Goal: Check status: Check status

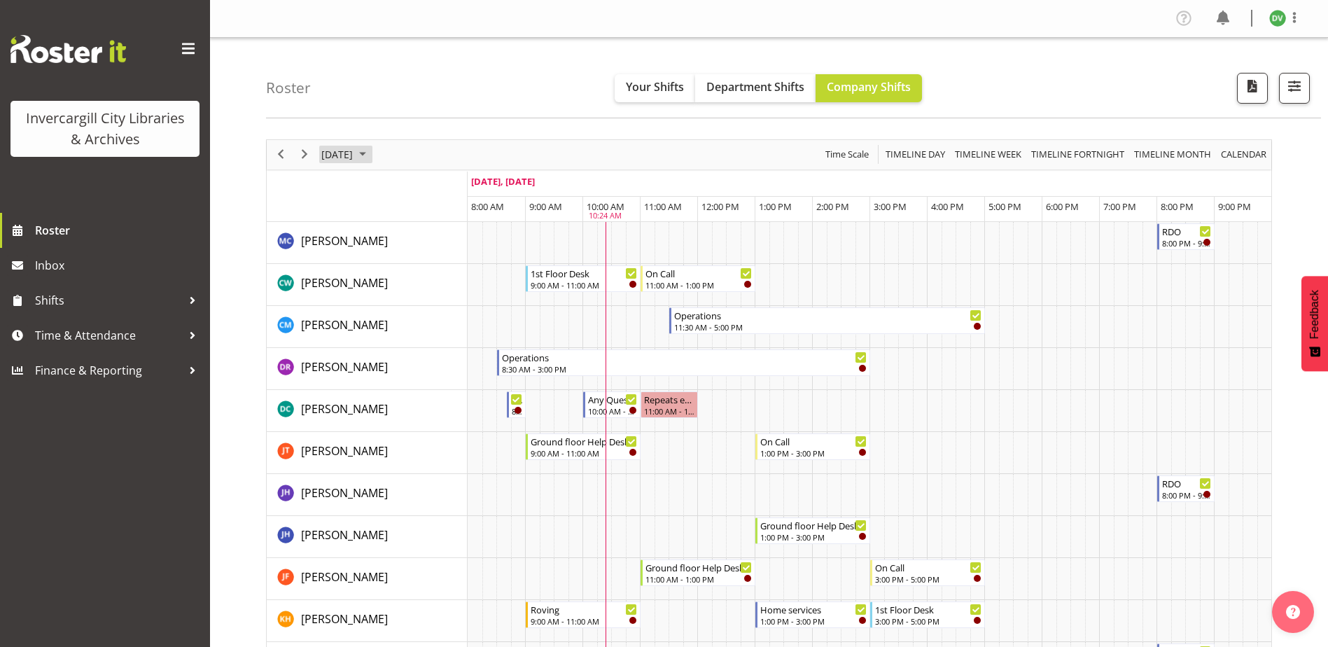
click at [354, 155] on span "[DATE]" at bounding box center [337, 155] width 34 height 18
click at [396, 259] on span "8" at bounding box center [403, 261] width 21 height 21
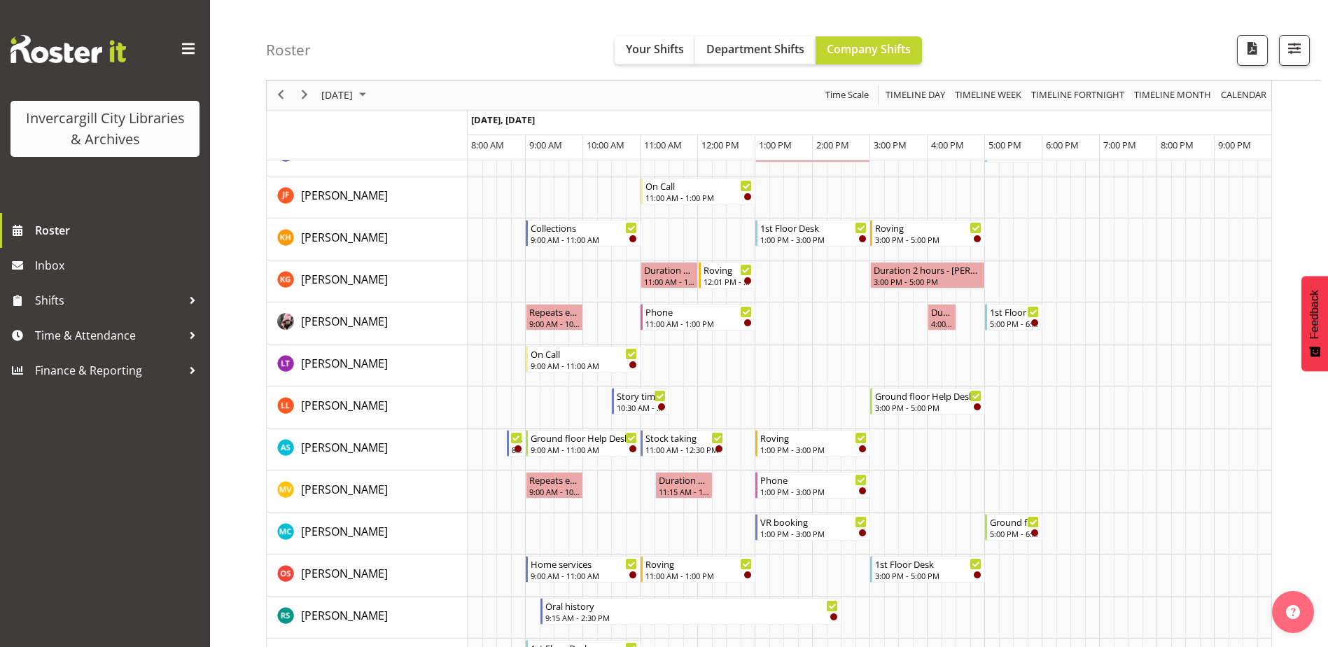
scroll to position [490, 0]
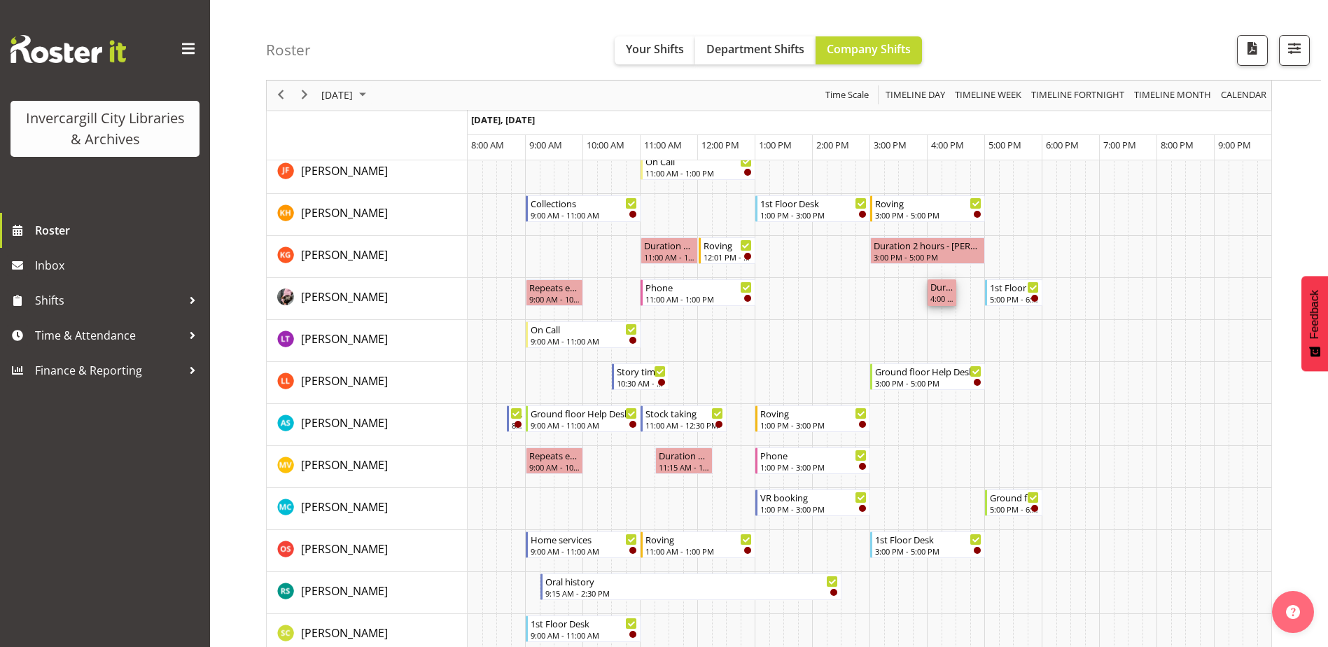
click at [935, 300] on div "4:00 PM - 4:30 PM" at bounding box center [941, 298] width 23 height 11
click at [400, 50] on div "Roster Your Shifts Department Shifts Company Shifts All Locations [GEOGRAPHIC_D…" at bounding box center [793, 40] width 1055 height 81
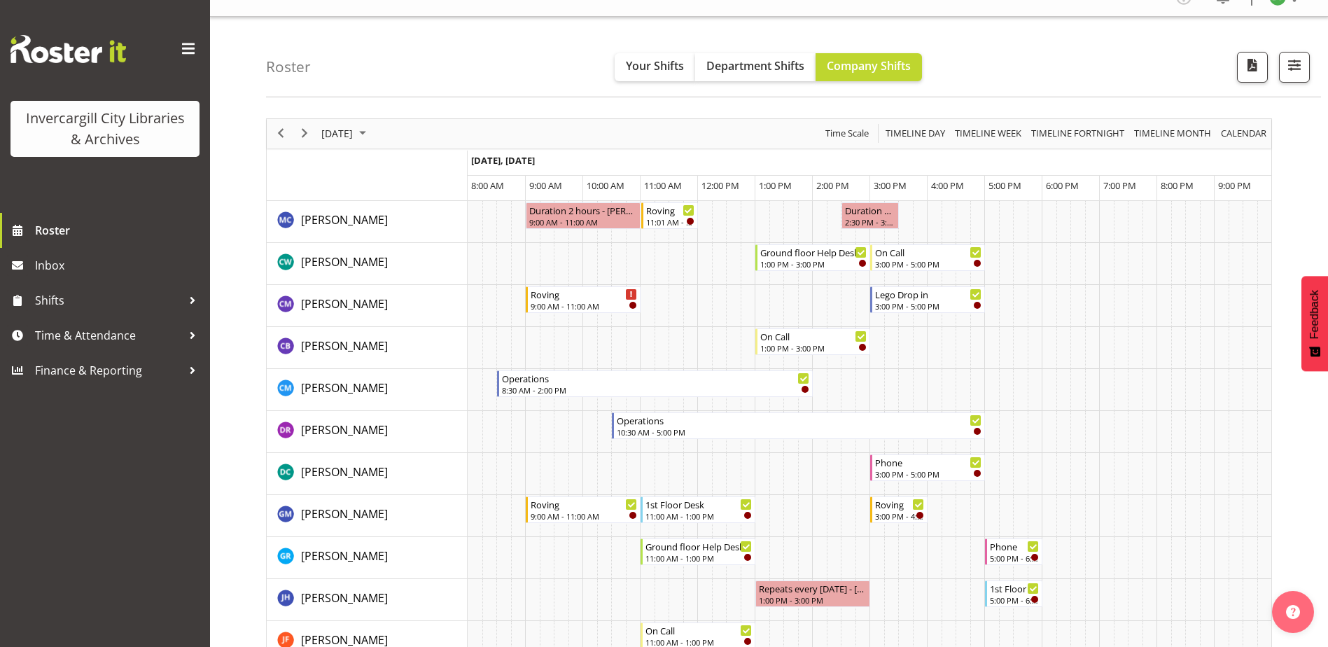
scroll to position [0, 0]
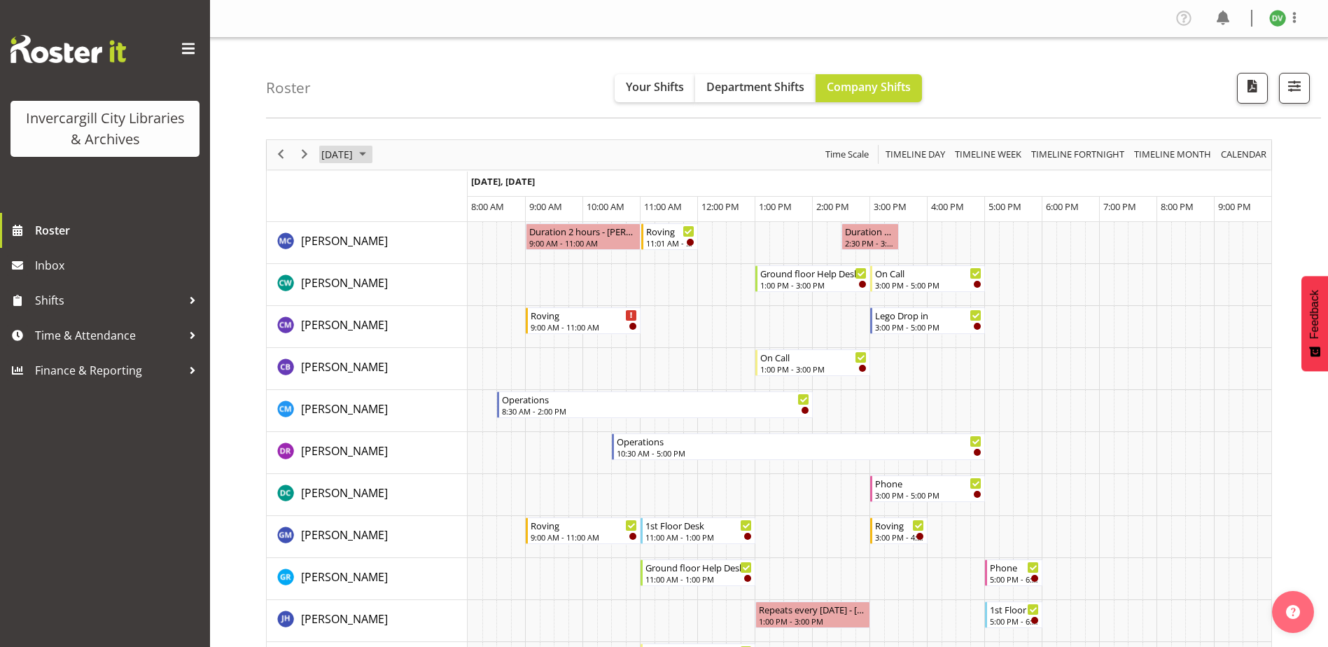
click at [354, 154] on span "[DATE]" at bounding box center [337, 155] width 34 height 18
click at [441, 353] on button "[DATE]" at bounding box center [457, 362] width 48 height 20
